Goal: Task Accomplishment & Management: Use online tool/utility

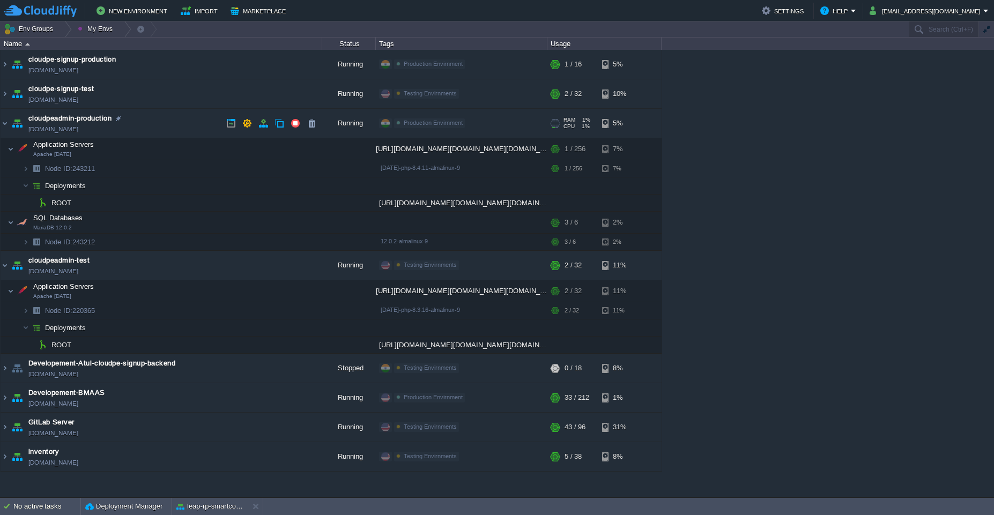
click at [167, 124] on td "cloudpeadmin-production [DOMAIN_NAME]" at bounding box center [162, 123] width 322 height 29
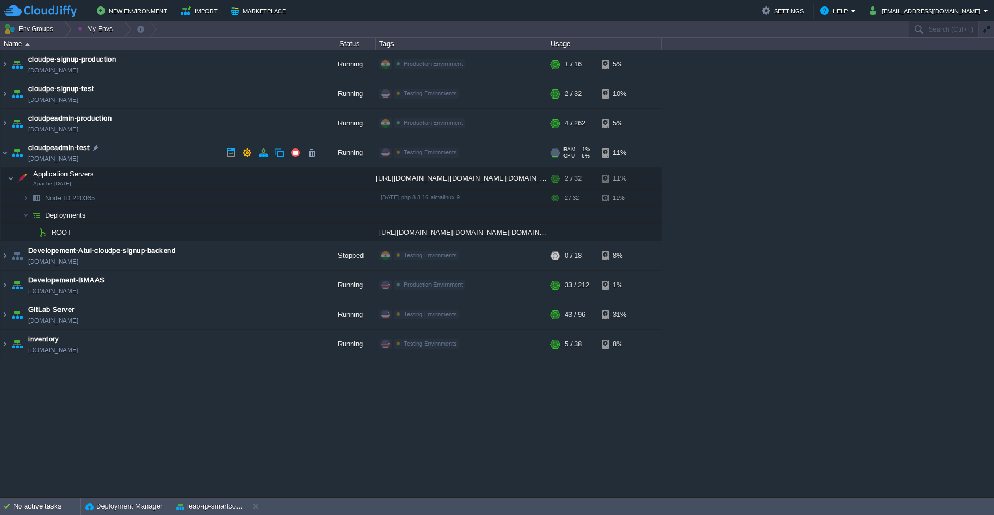
click at [167, 156] on td "cloudpeadmin-test [DOMAIN_NAME]" at bounding box center [162, 152] width 322 height 29
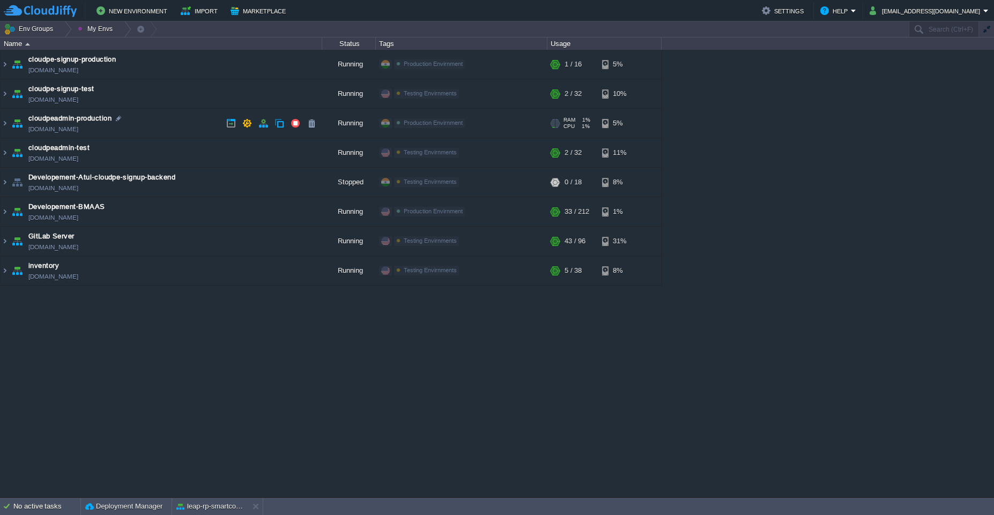
click at [172, 130] on td "cloudpeadmin-production [DOMAIN_NAME]" at bounding box center [162, 123] width 322 height 29
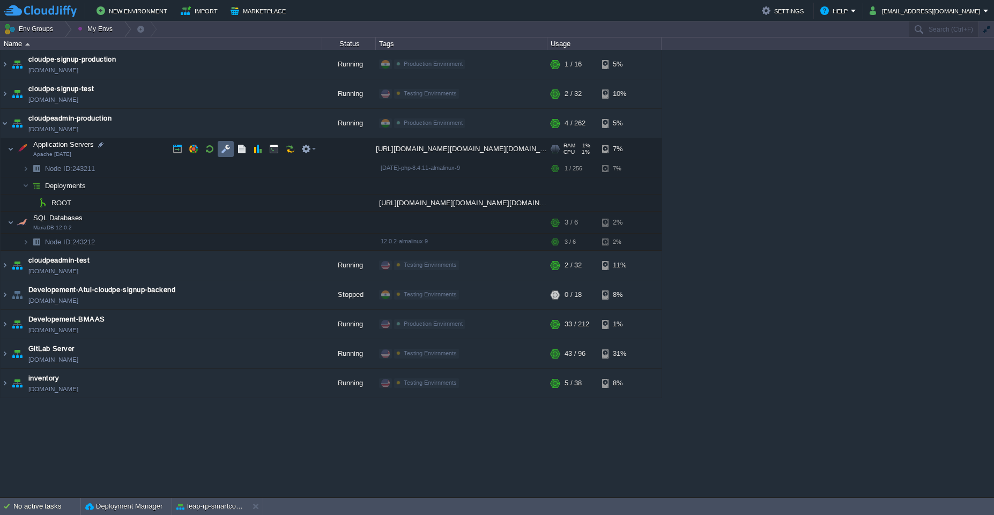
click at [224, 155] on td at bounding box center [226, 149] width 16 height 16
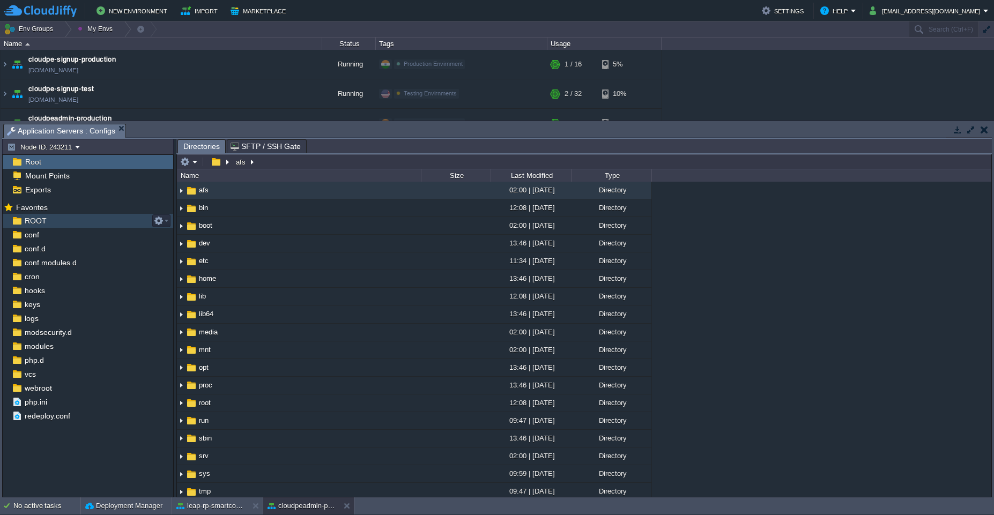
click at [99, 221] on div "ROOT" at bounding box center [88, 221] width 171 height 14
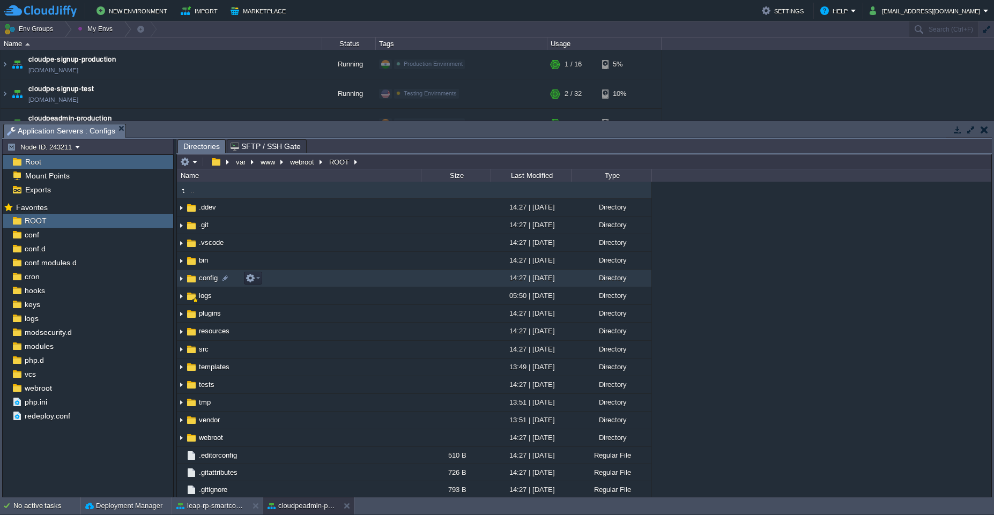
click at [348, 284] on td "config" at bounding box center [299, 279] width 244 height 18
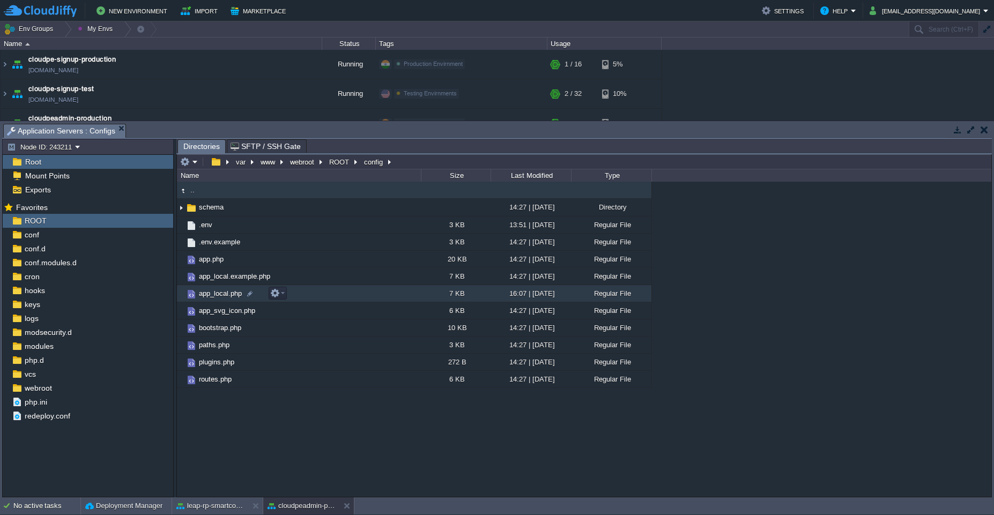
click at [364, 300] on td "app_local.php" at bounding box center [299, 293] width 244 height 17
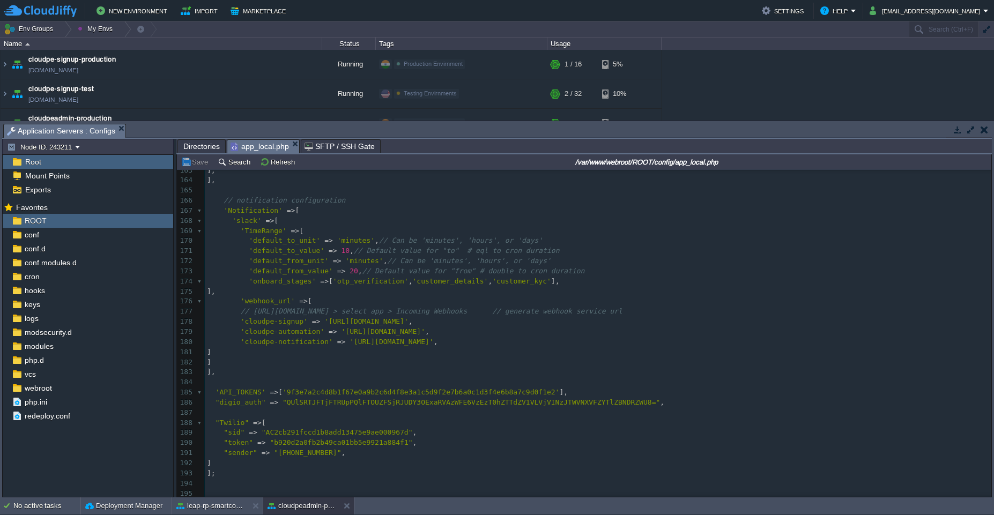
click at [269, 292] on pre "]," at bounding box center [598, 292] width 787 height 10
type textarea "],"
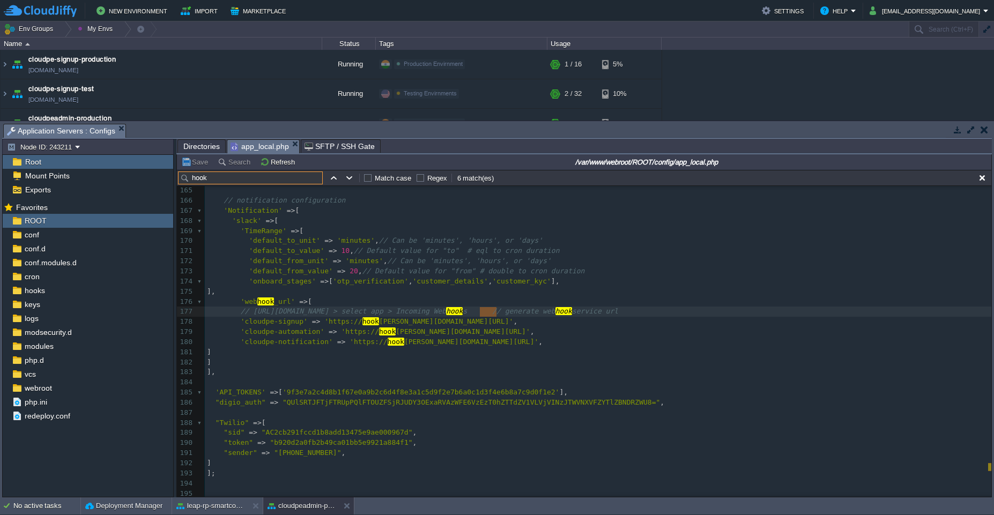
click at [231, 178] on input "hook" at bounding box center [250, 178] width 145 height 13
paste input "eu1"
type input "eu1"
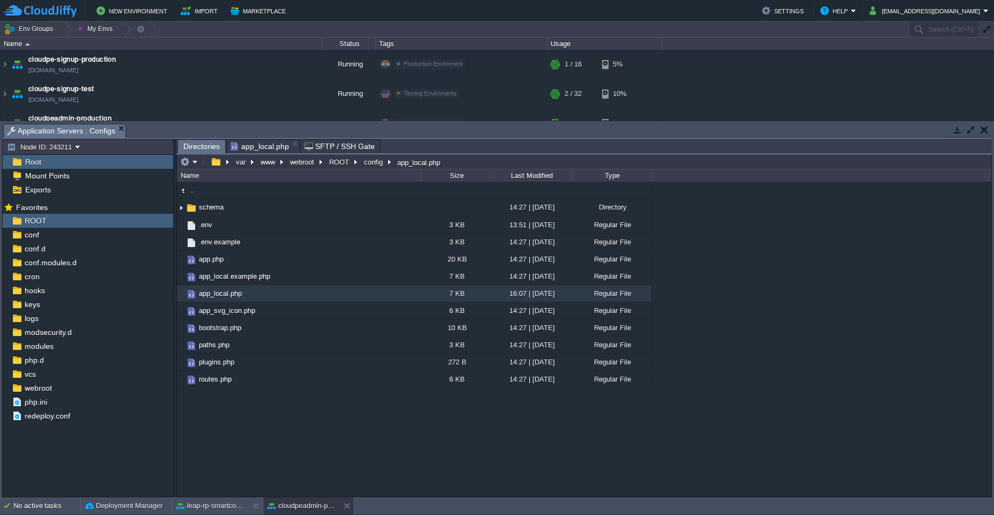
click at [198, 144] on span "Directories" at bounding box center [201, 146] width 36 height 13
click at [338, 163] on button "ROOT" at bounding box center [340, 162] width 24 height 10
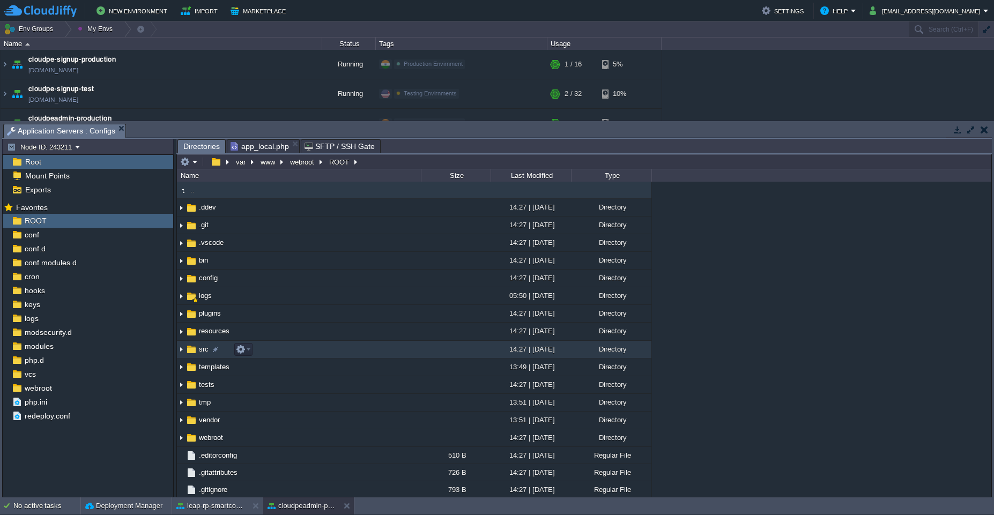
click at [322, 347] on td "src" at bounding box center [299, 350] width 244 height 18
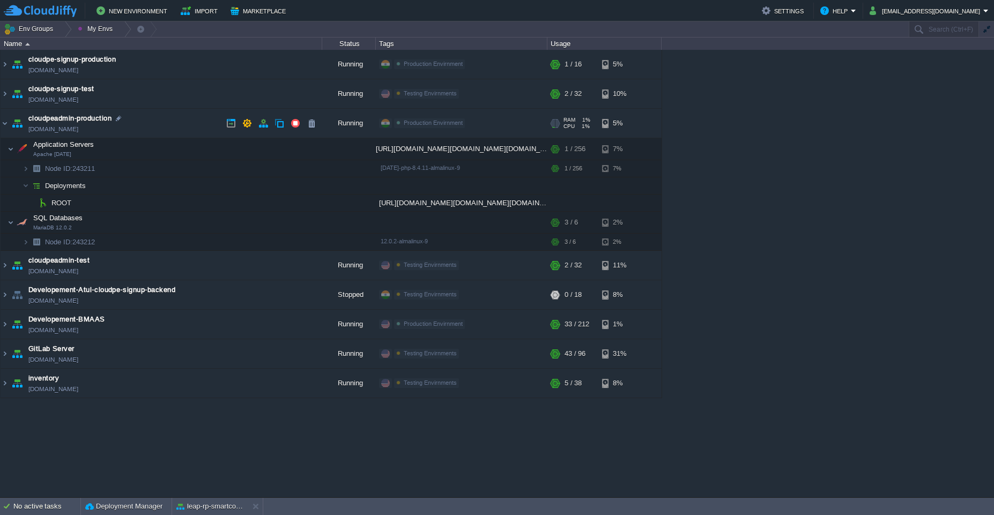
click at [184, 117] on td "cloudpeadmin-production [DOMAIN_NAME]" at bounding box center [162, 123] width 322 height 29
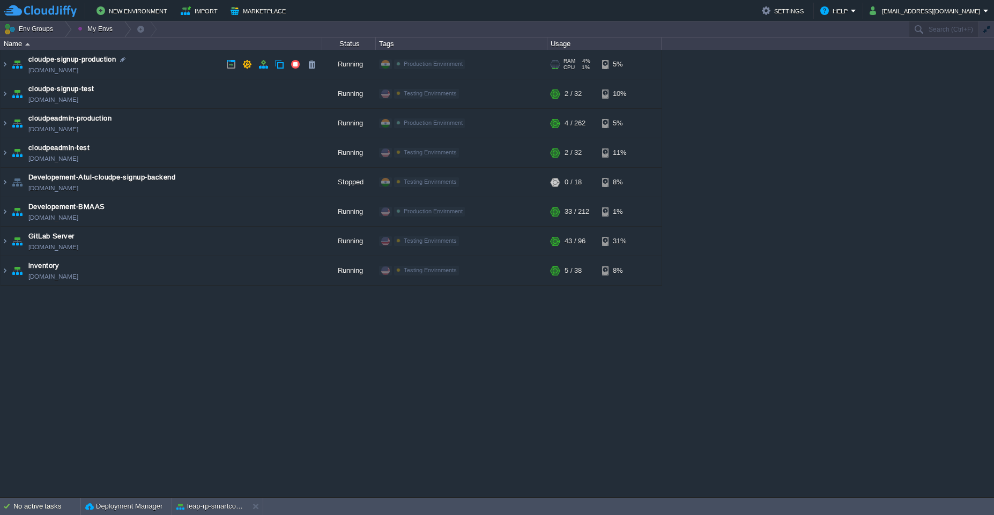
click at [196, 70] on td "cloudpe-signup-production [DOMAIN_NAME]" at bounding box center [162, 64] width 322 height 29
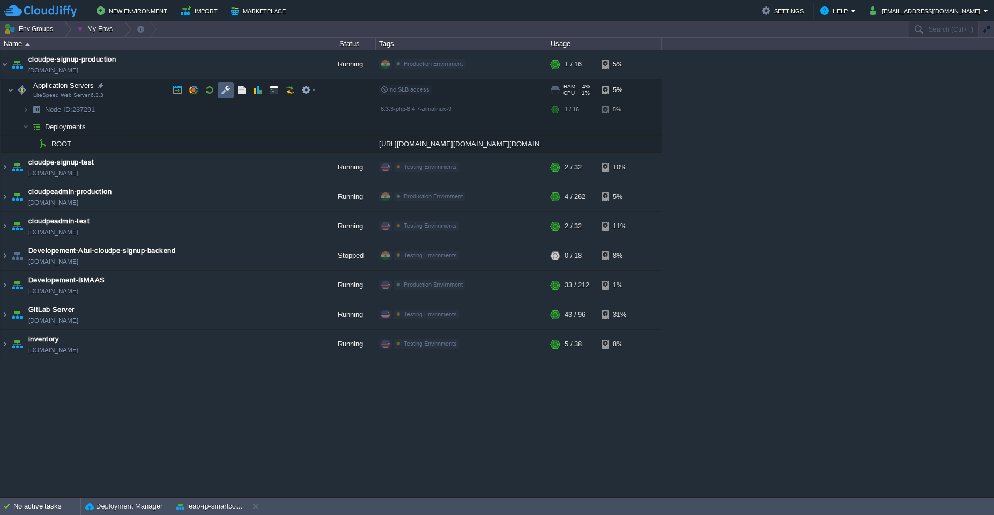
click at [220, 96] on td at bounding box center [226, 90] width 16 height 16
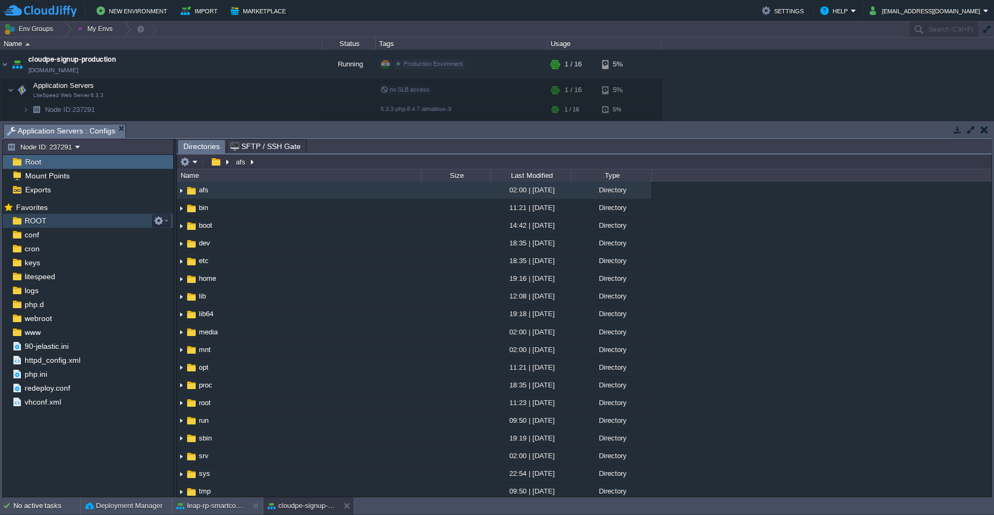
click at [55, 218] on div "ROOT" at bounding box center [88, 221] width 171 height 14
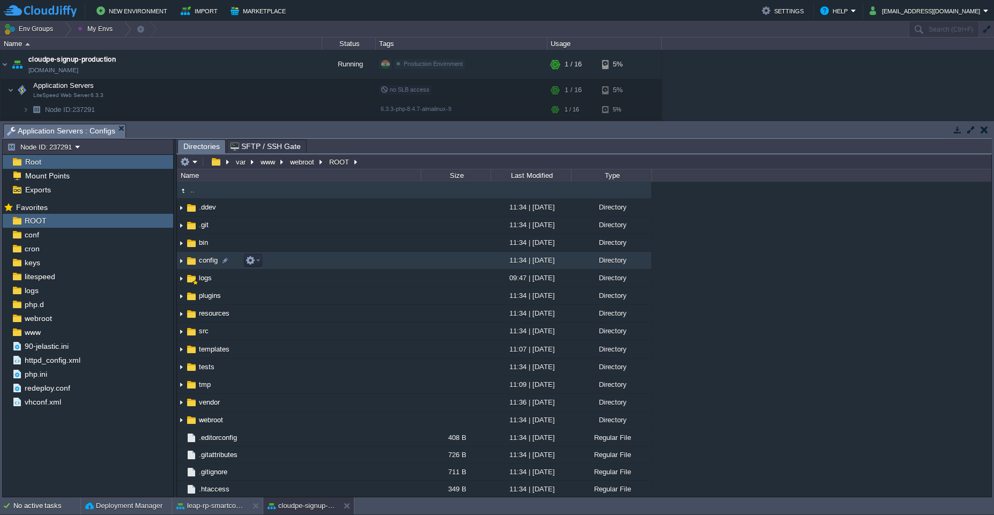
click at [364, 261] on td "config" at bounding box center [299, 261] width 244 height 18
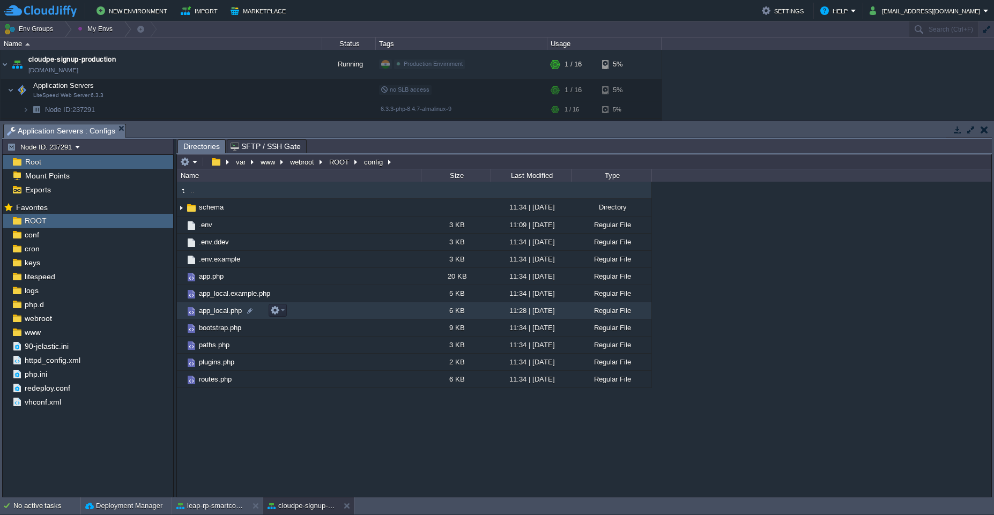
click at [383, 312] on td "app_local.php" at bounding box center [299, 310] width 244 height 17
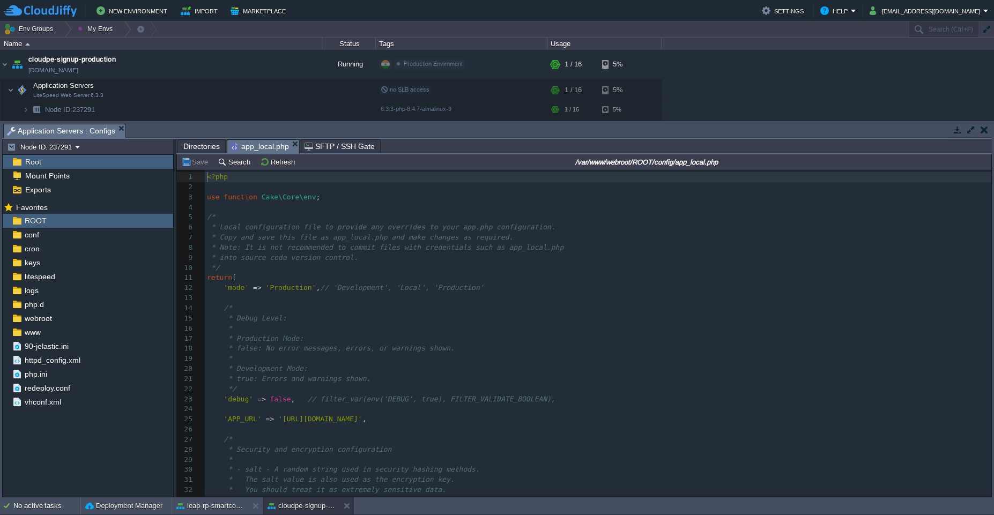
scroll to position [4, 0]
click at [383, 312] on pre "/*" at bounding box center [598, 309] width 787 height 10
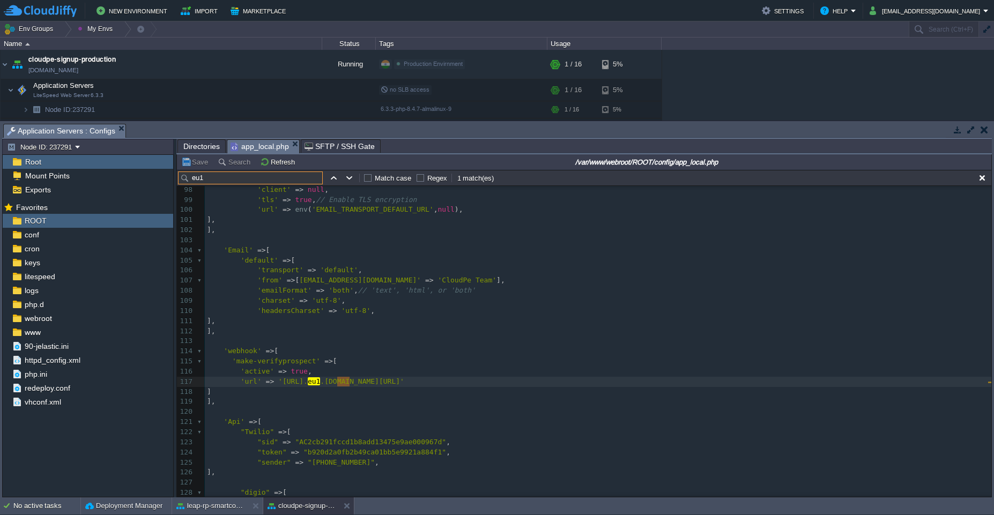
scroll to position [990, 0]
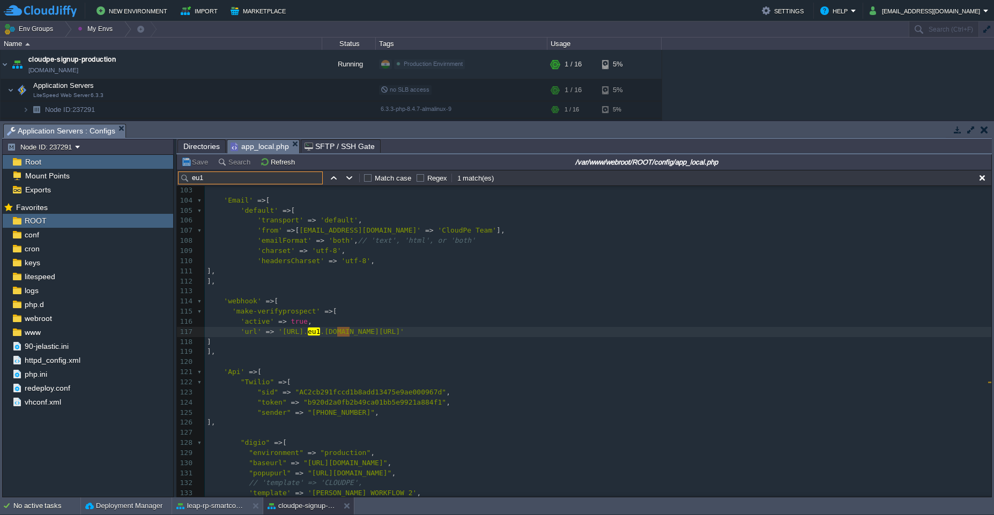
type input "eu1"
click at [431, 337] on pre "]" at bounding box center [598, 342] width 787 height 10
type textarea "e97ckvidbb5af9r391behfawxl6popvv"
click at [431, 337] on pre "]" at bounding box center [598, 342] width 787 height 10
type textarea "[URL][DOMAIN_NAME]"
